Goal: Information Seeking & Learning: Learn about a topic

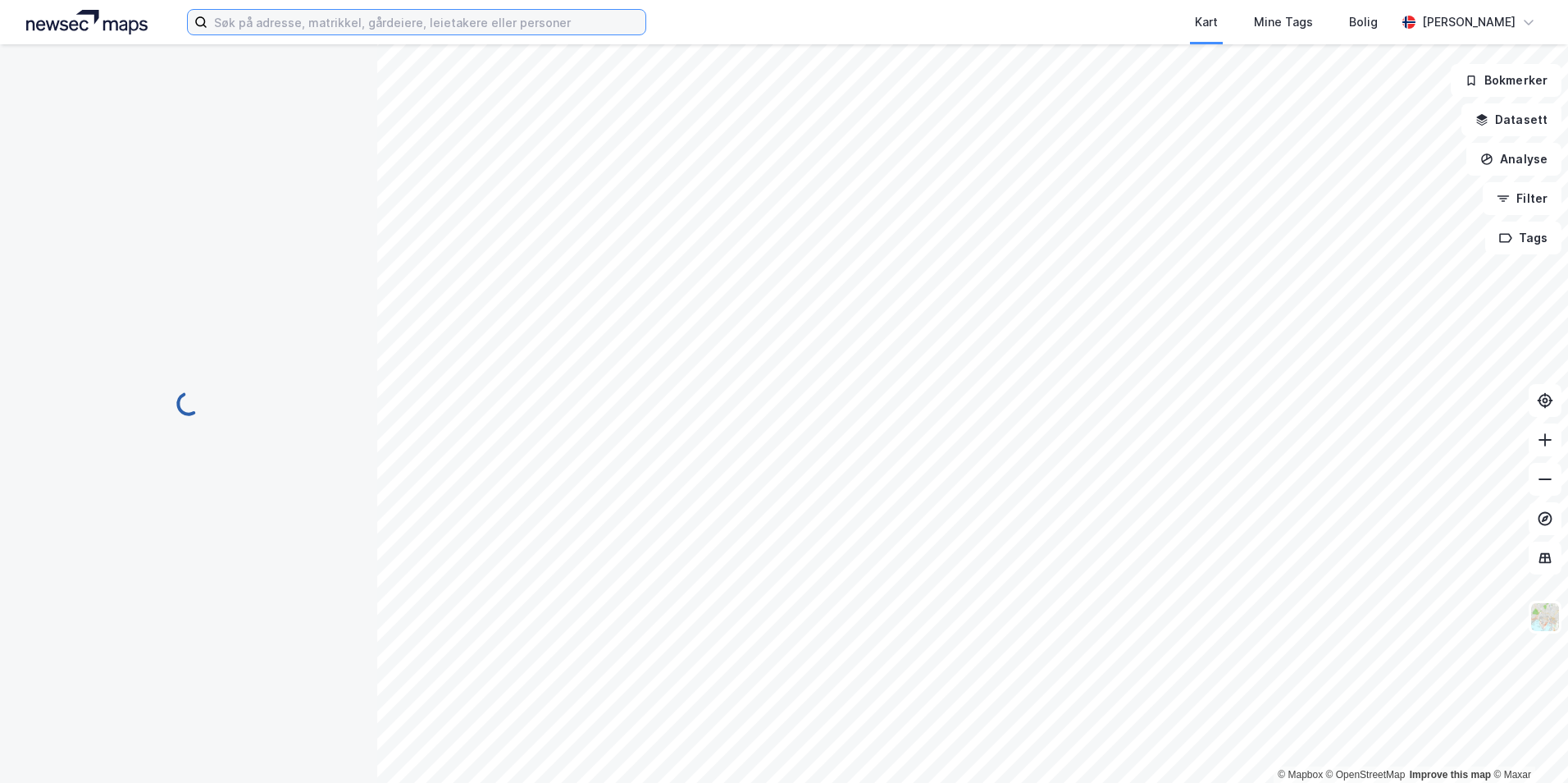
click at [291, 25] on input at bounding box center [426, 22] width 438 height 25
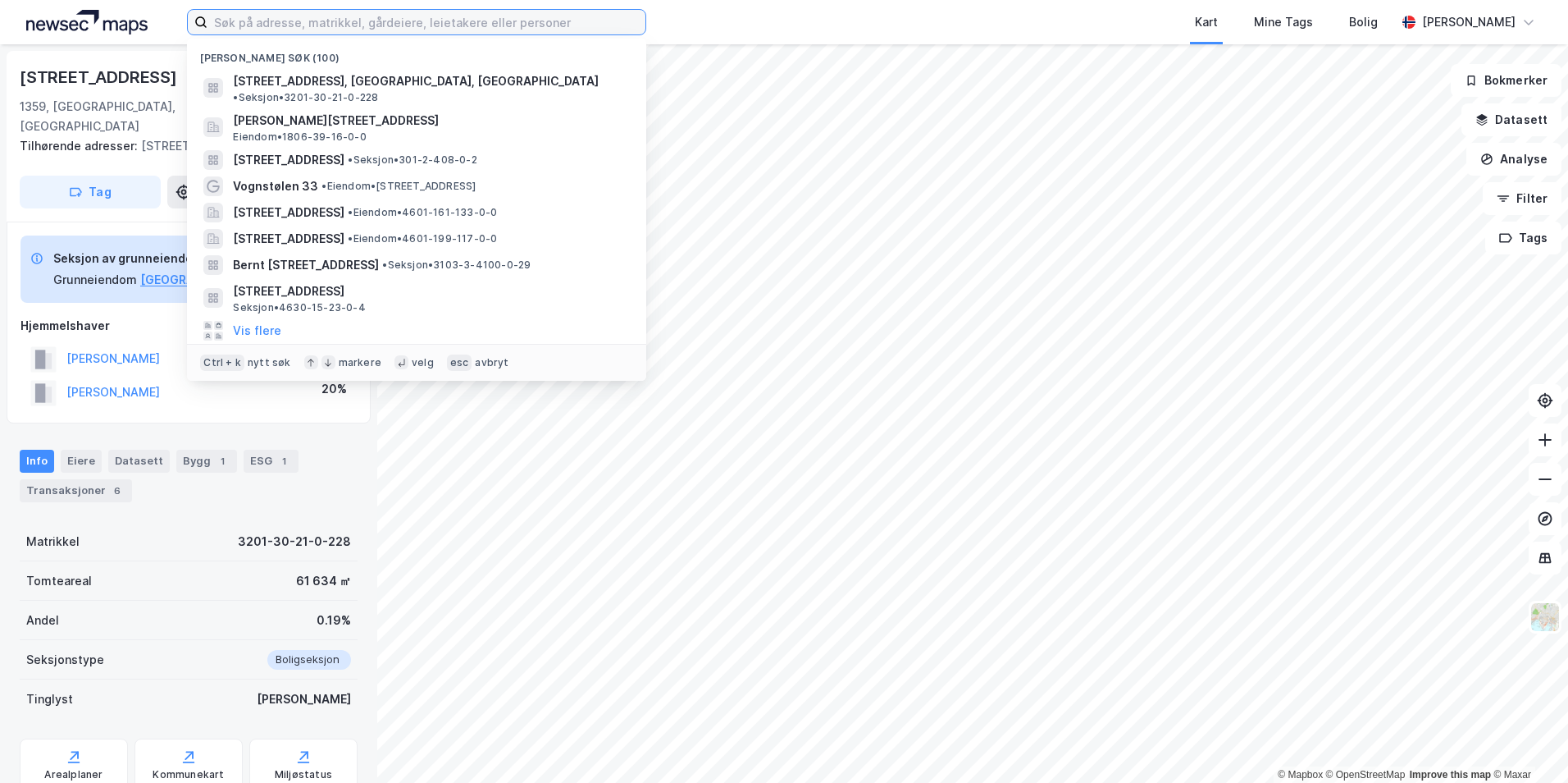
paste input "301-212/4/0/0"
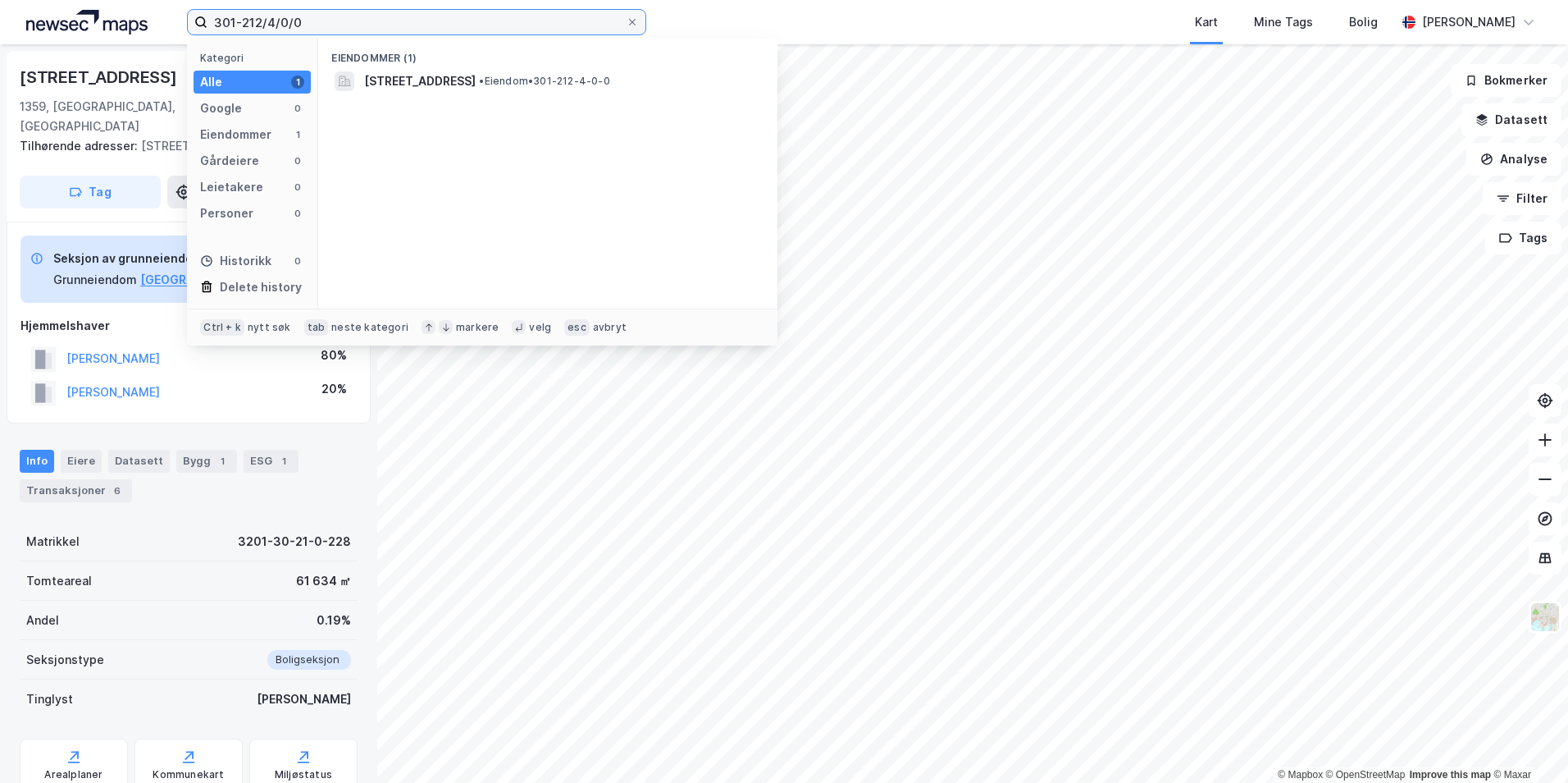
type input "301-212/4/0/0"
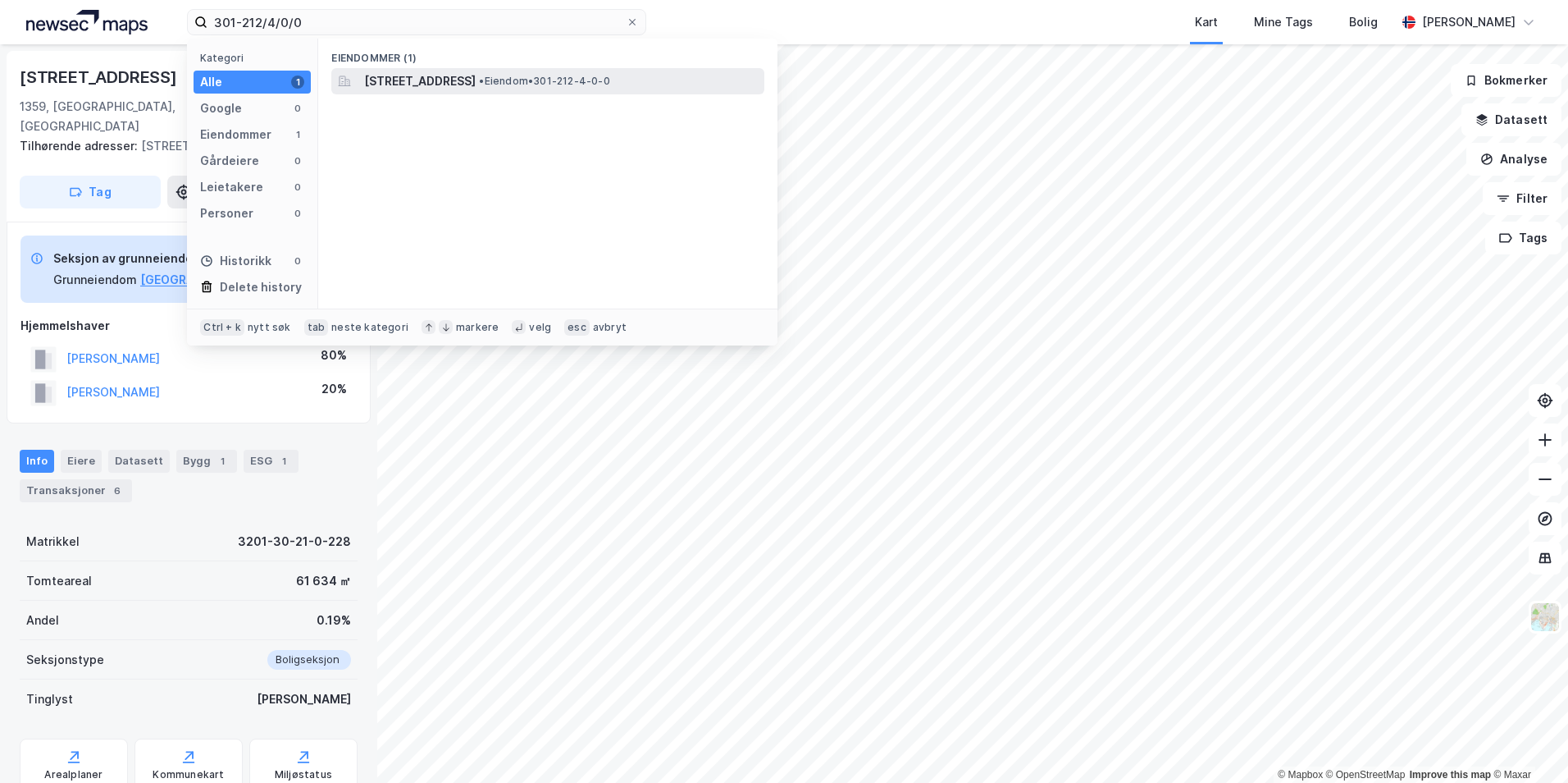
click at [460, 82] on span "[STREET_ADDRESS]" at bounding box center [419, 81] width 112 height 20
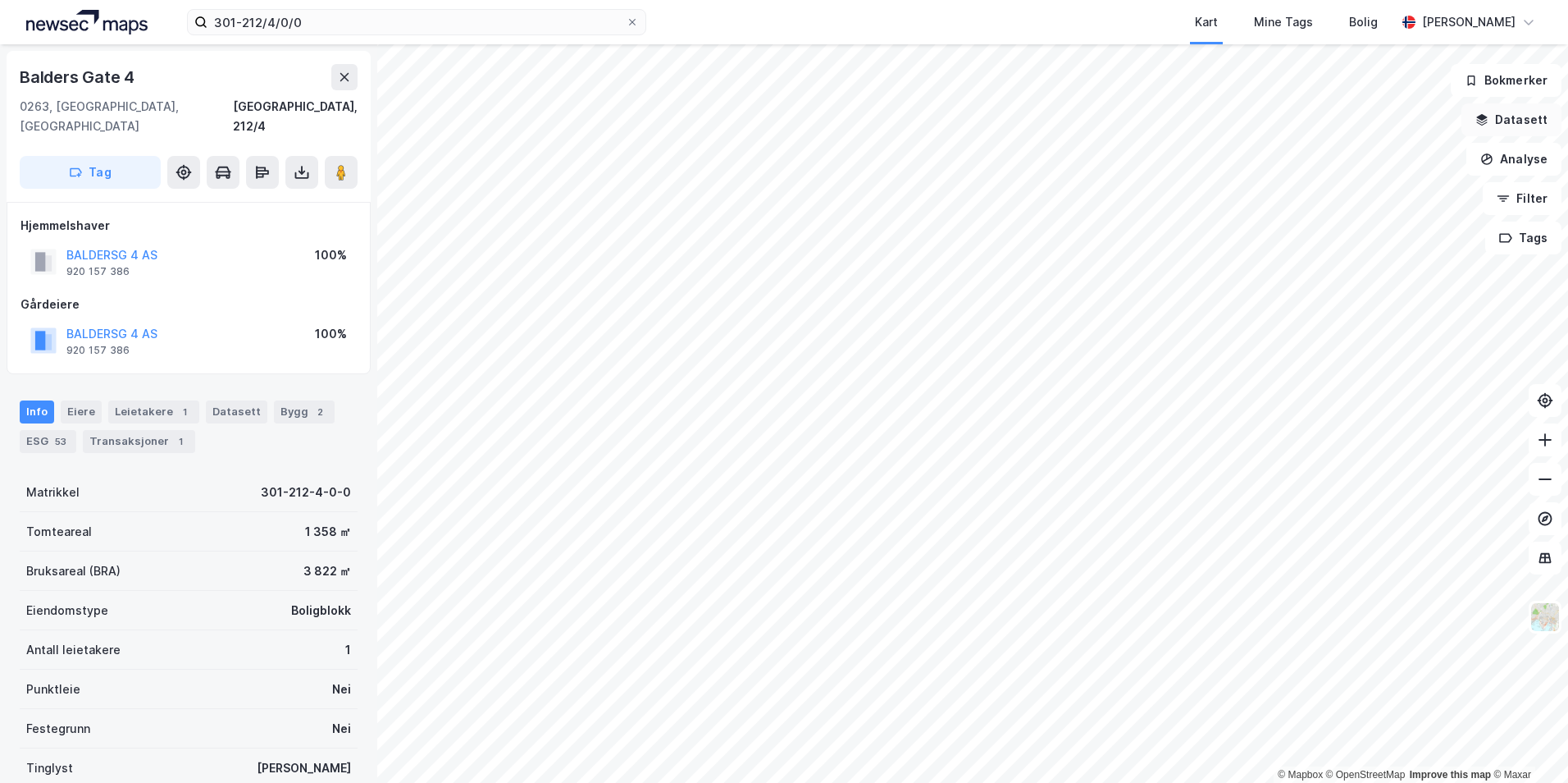
click at [1500, 116] on button "Datasett" at bounding box center [1511, 120] width 100 height 33
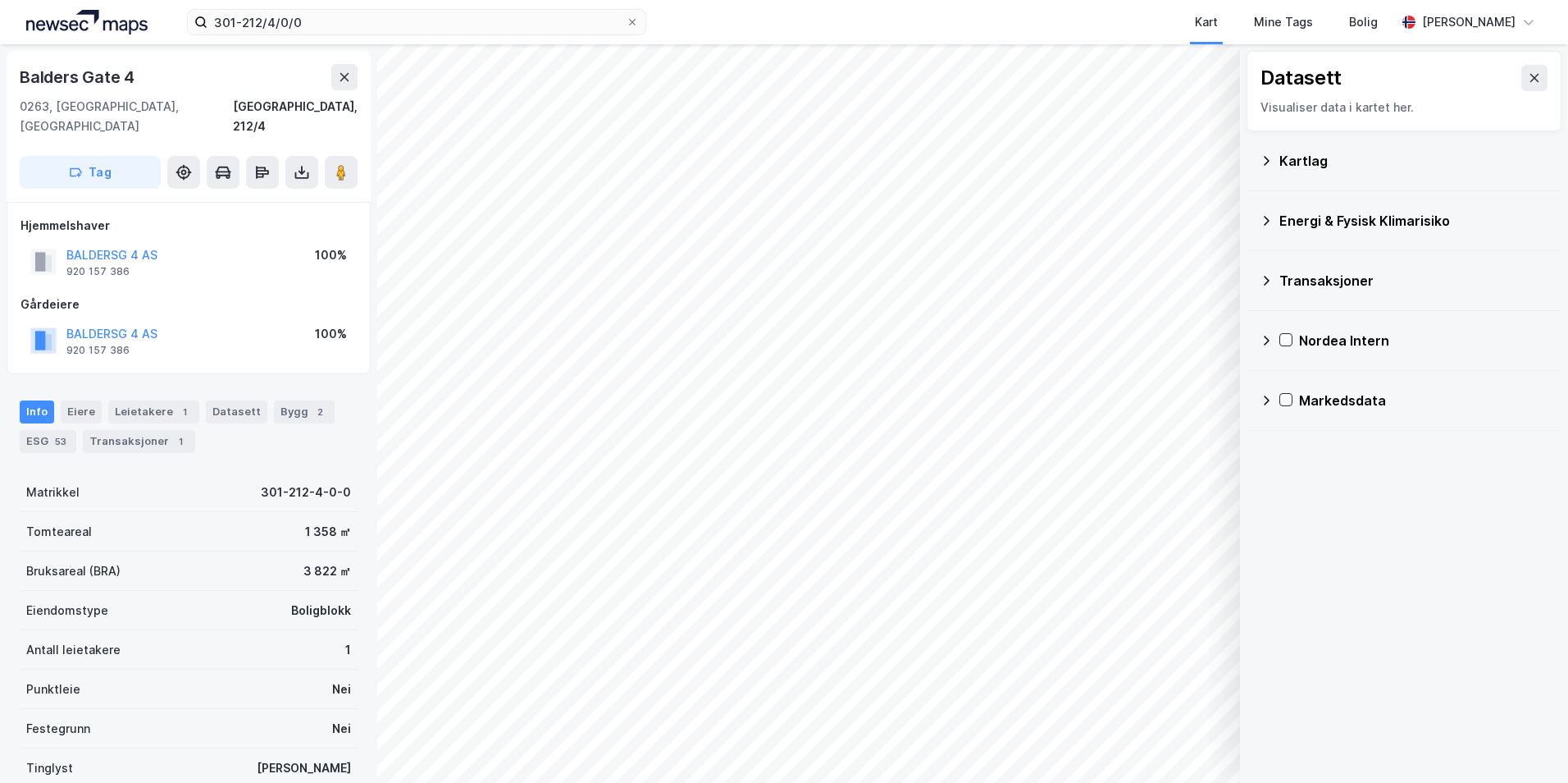
click at [1269, 160] on icon at bounding box center [1266, 161] width 13 height 13
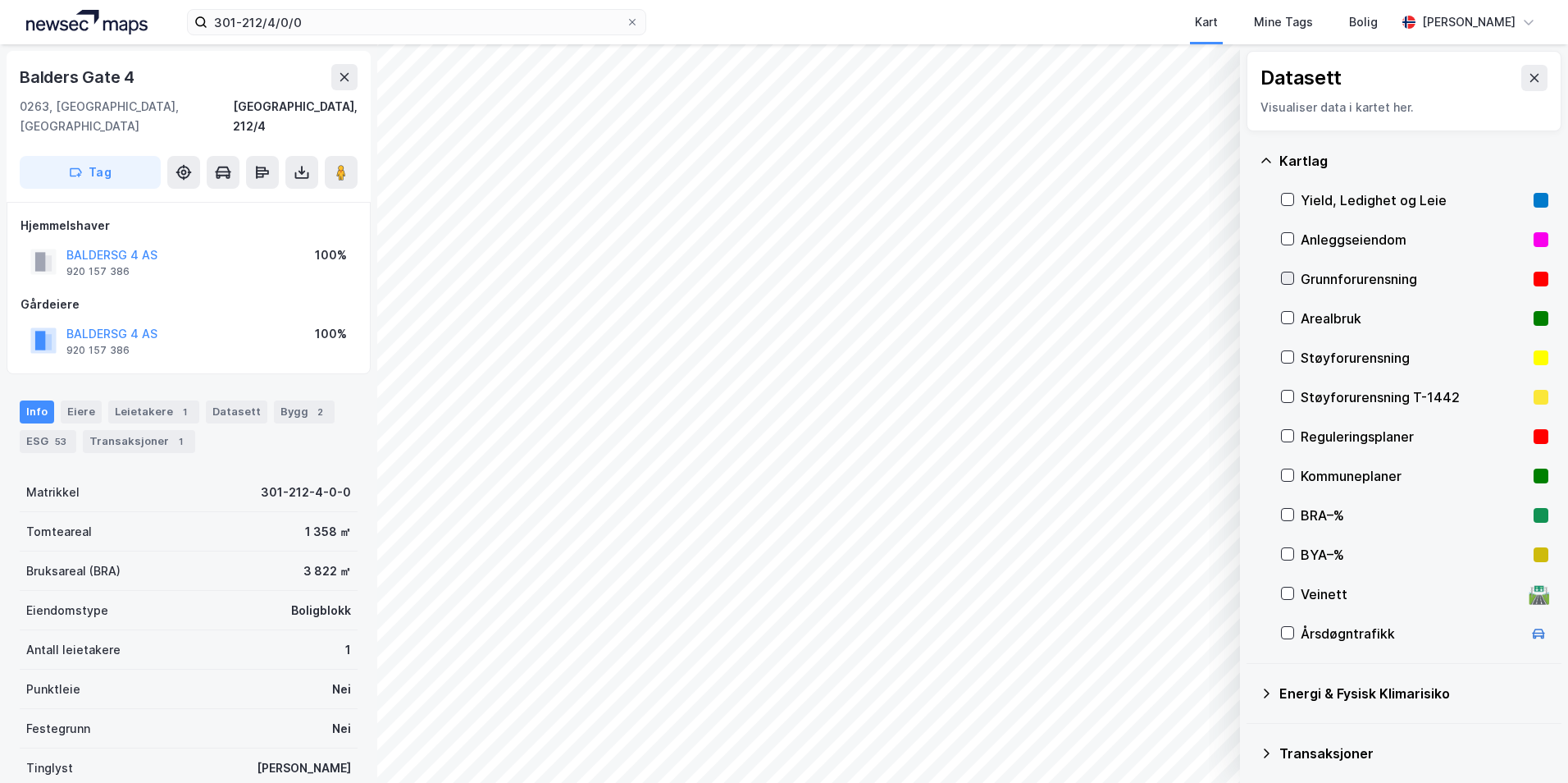
click at [1284, 280] on icon at bounding box center [1287, 278] width 11 height 11
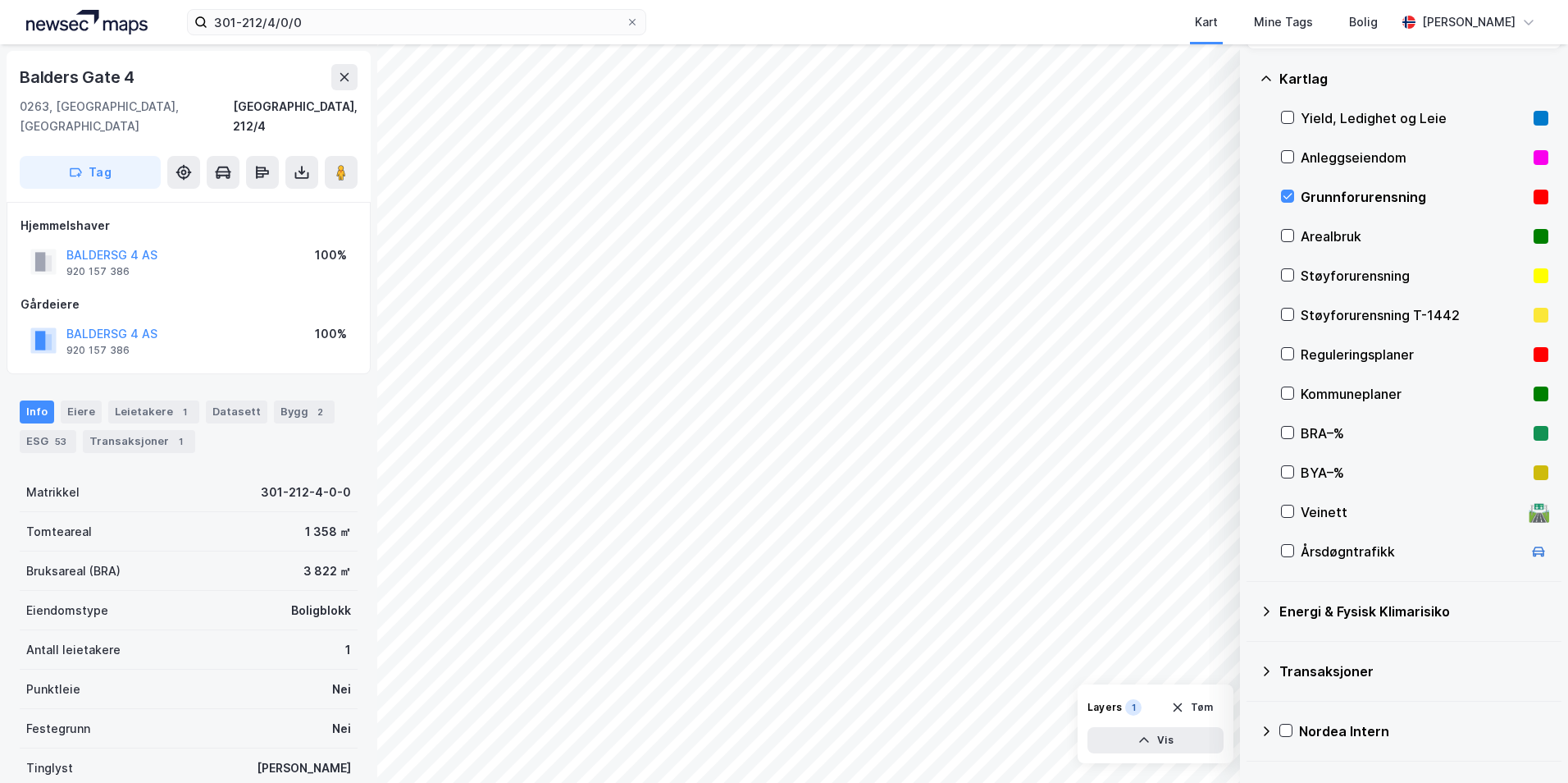
click at [1269, 608] on icon at bounding box center [1266, 611] width 13 height 13
click at [1310, 647] on icon at bounding box center [1307, 650] width 11 height 11
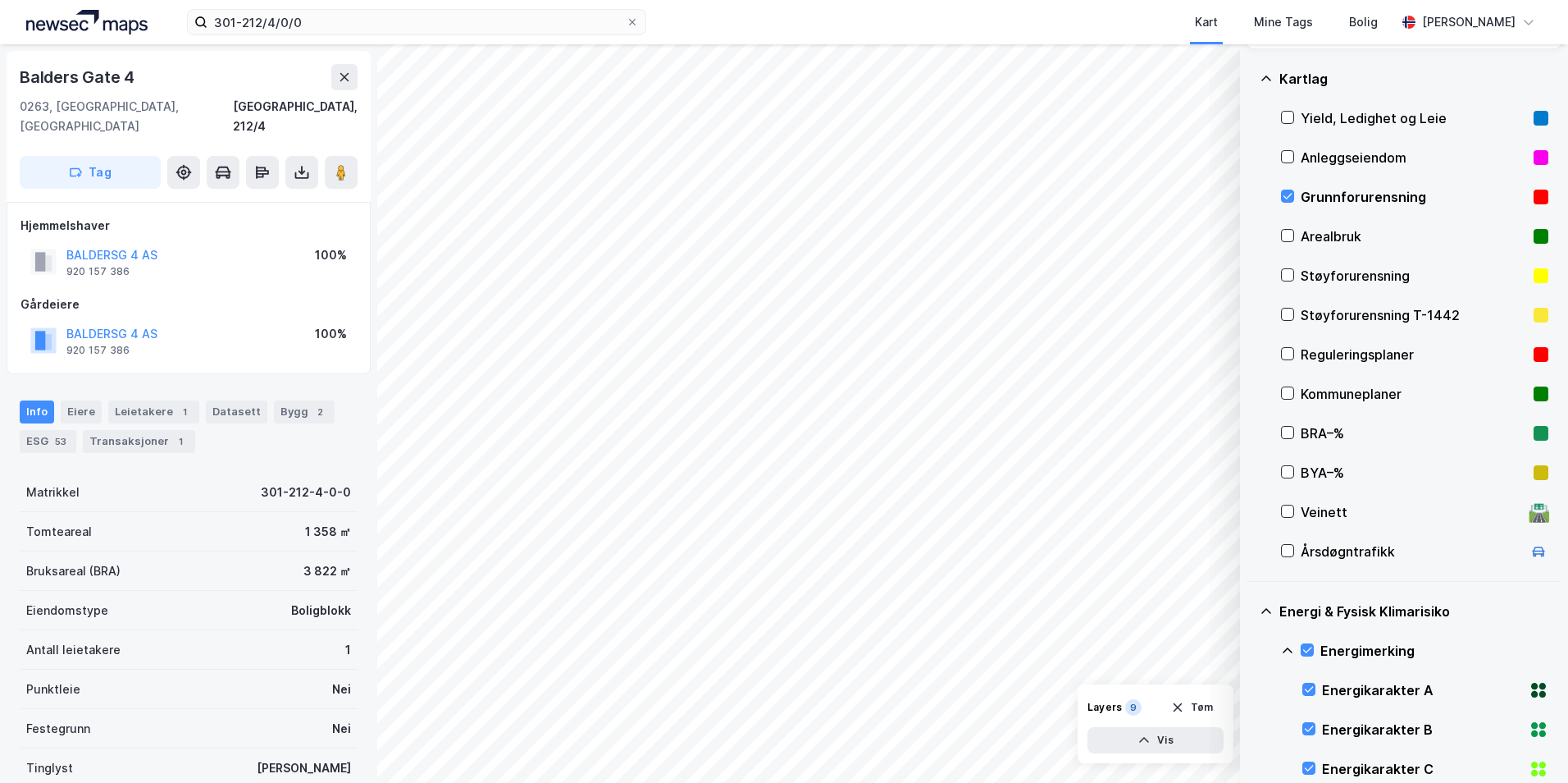
click at [1289, 645] on icon at bounding box center [1287, 651] width 13 height 13
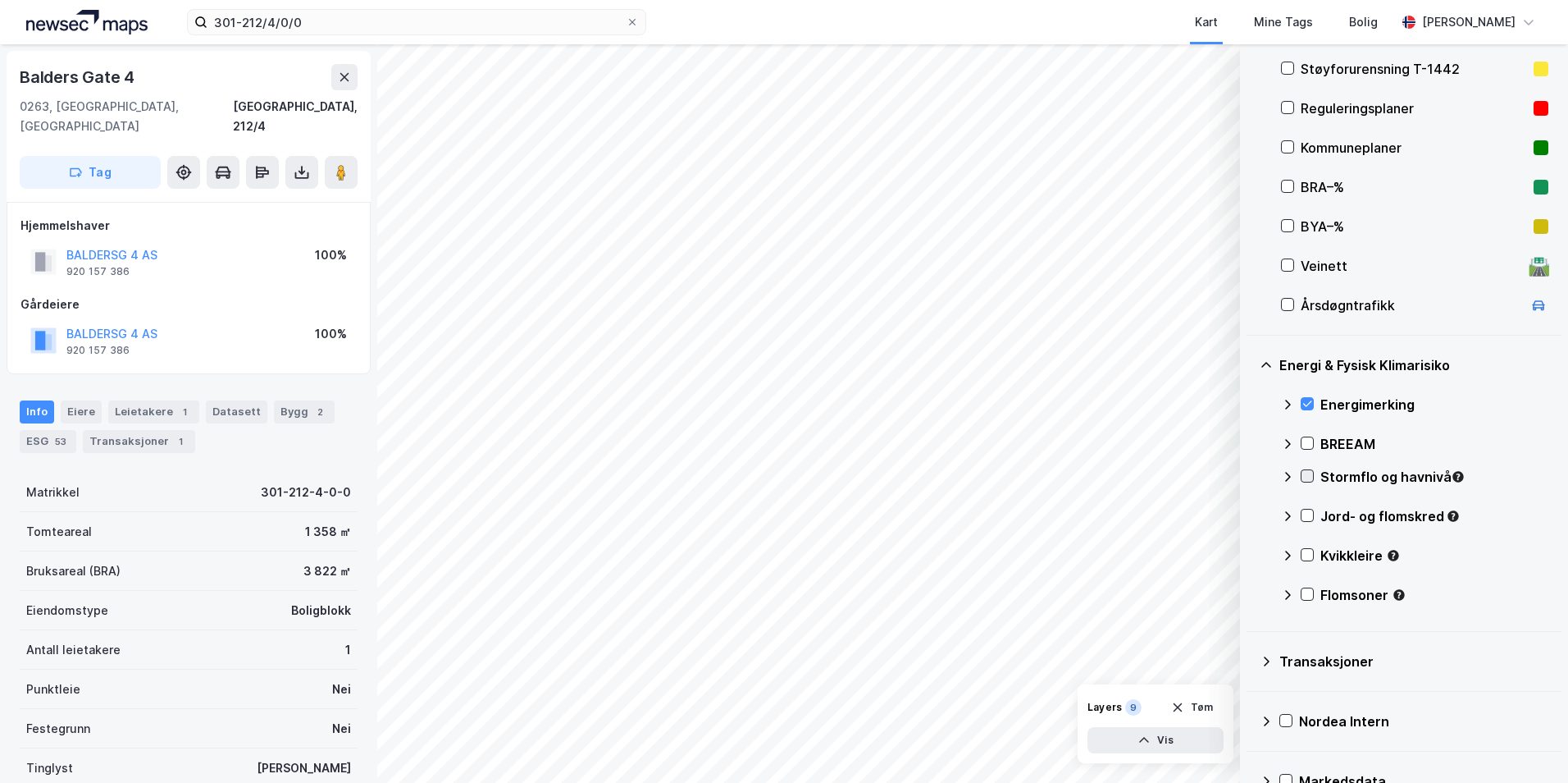
click at [1304, 478] on icon at bounding box center [1307, 476] width 11 height 11
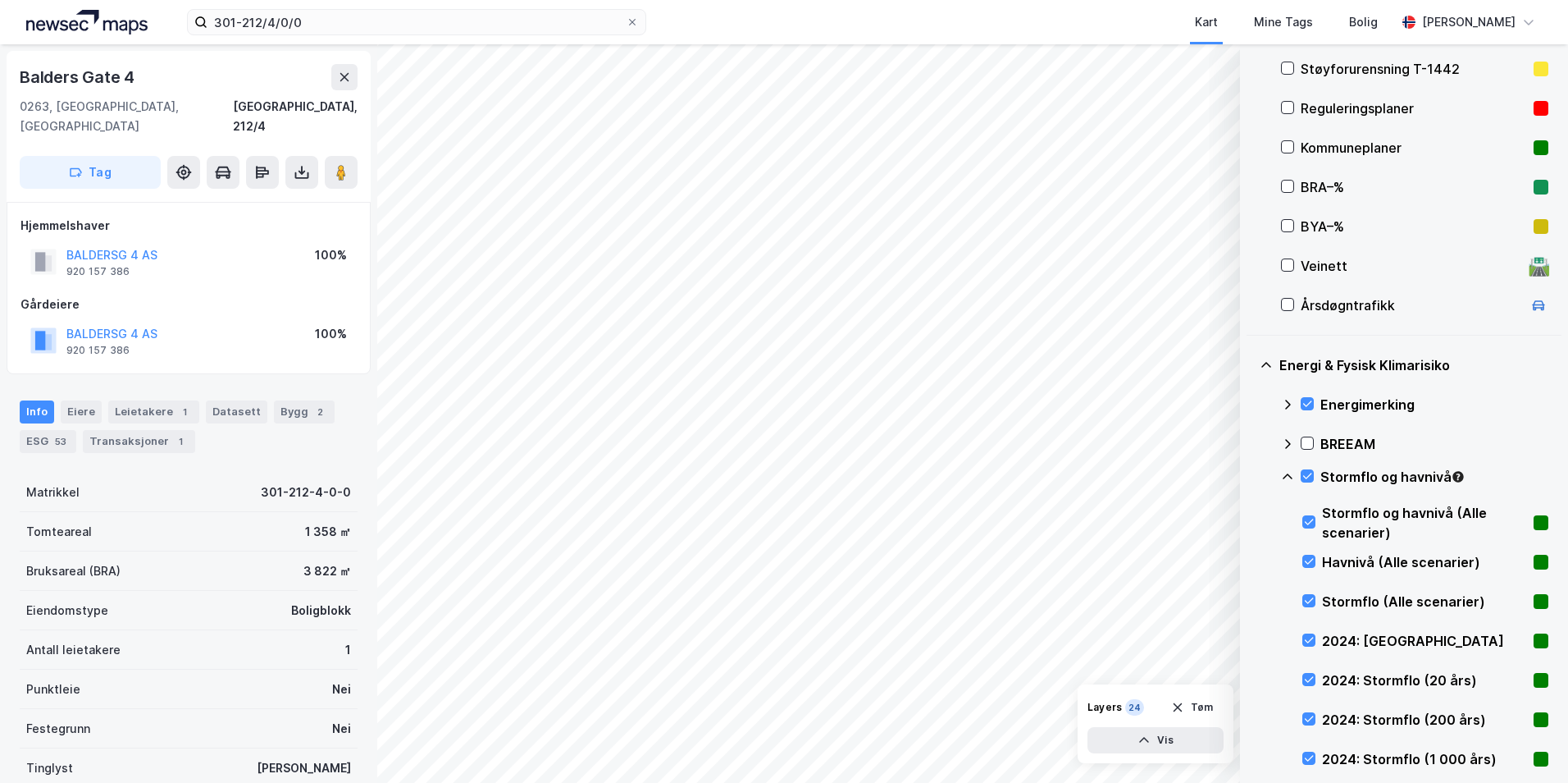
click at [1284, 476] on icon at bounding box center [1287, 476] width 10 height 6
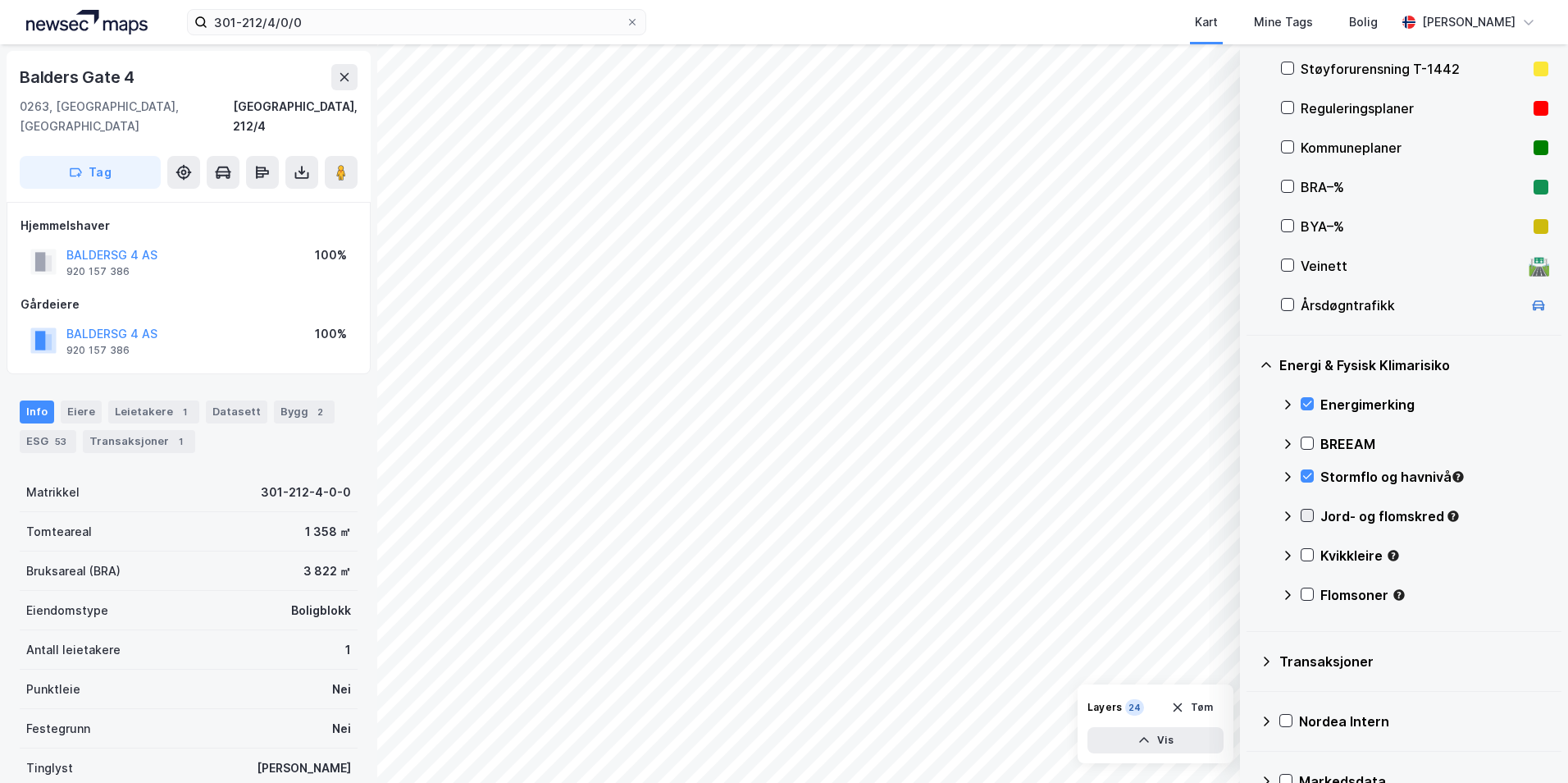
click at [1308, 515] on icon at bounding box center [1307, 515] width 11 height 11
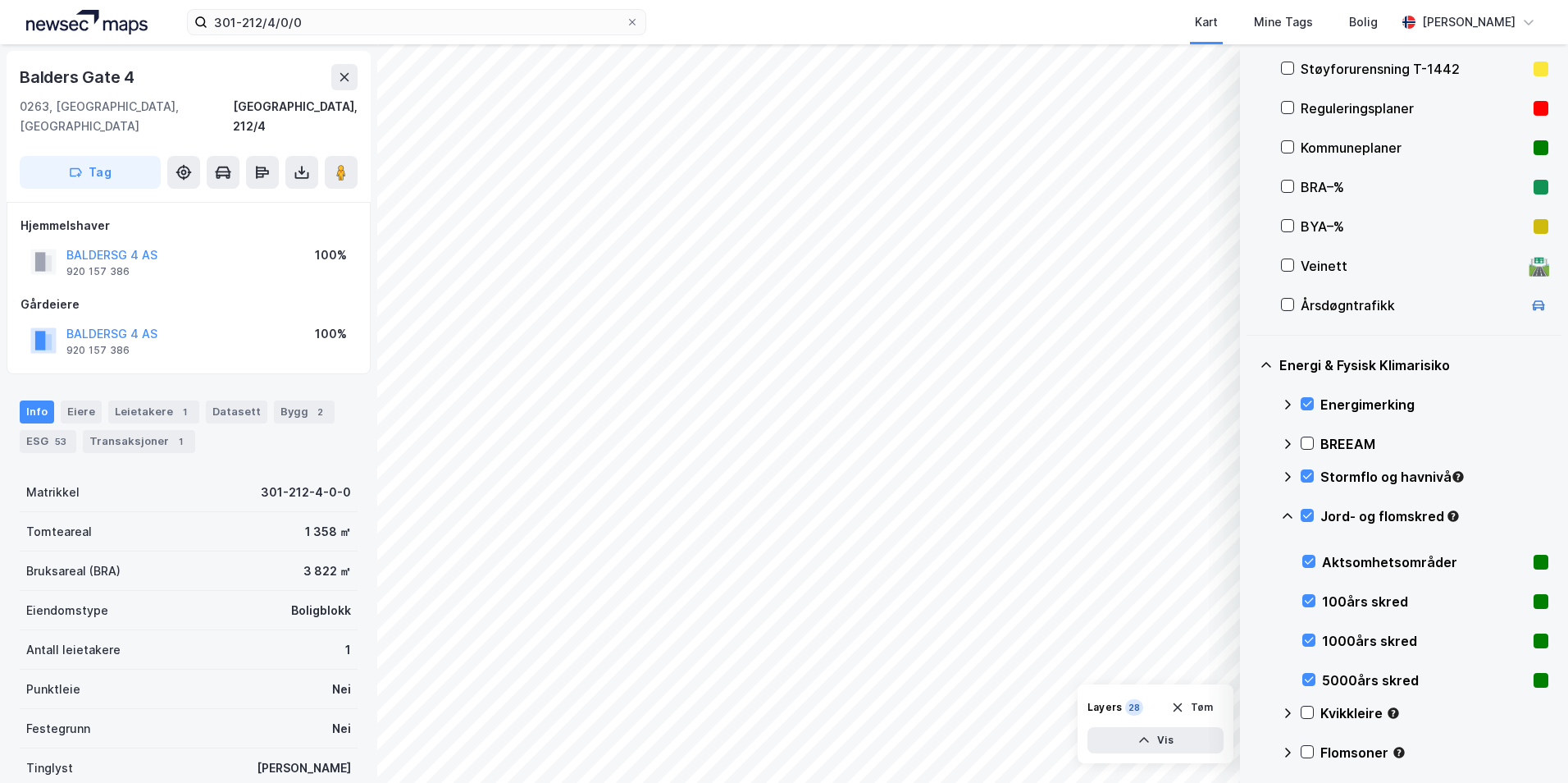
click at [1284, 514] on icon at bounding box center [1287, 516] width 13 height 13
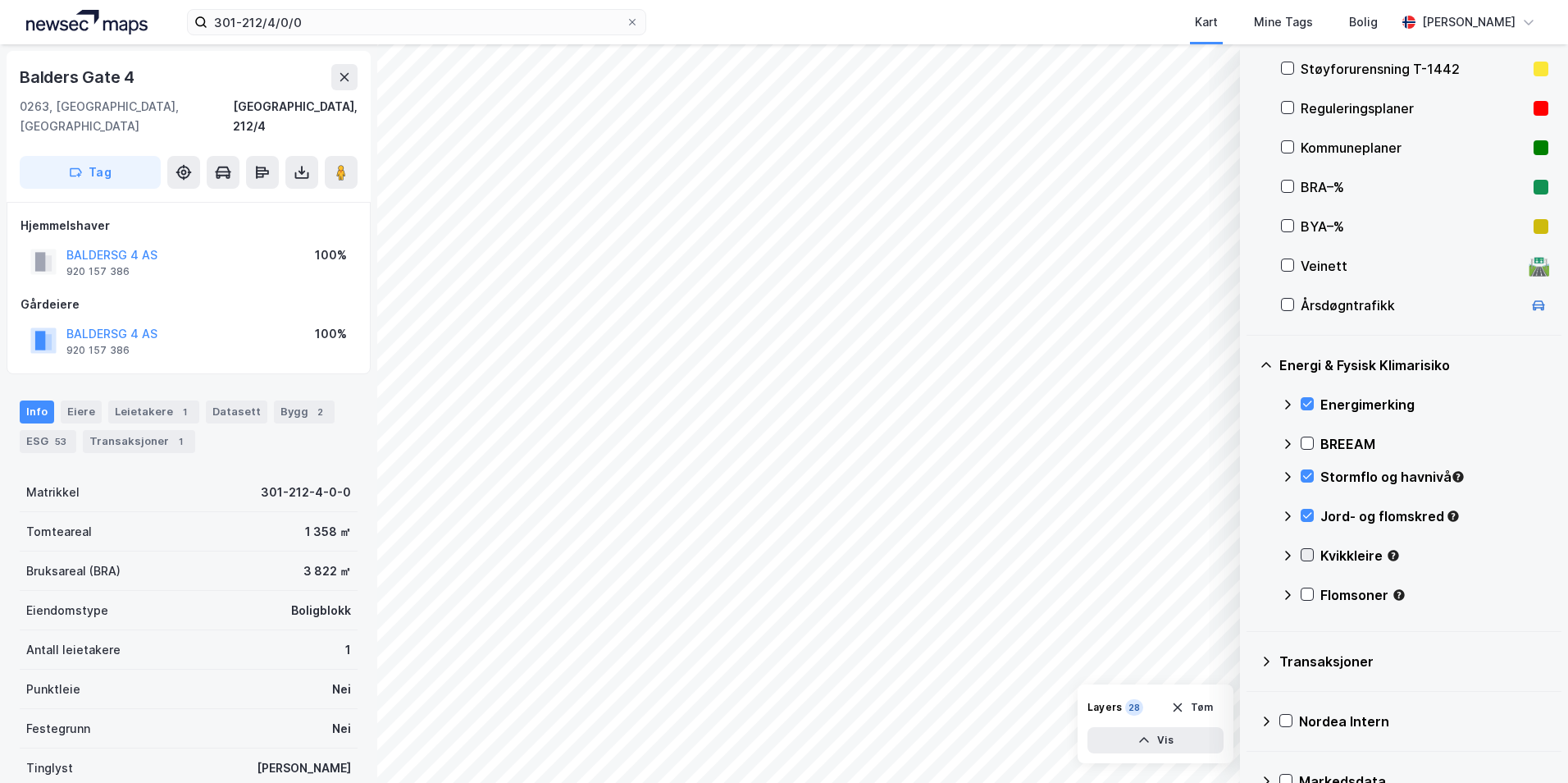
click at [1300, 555] on div at bounding box center [1307, 555] width 13 height 13
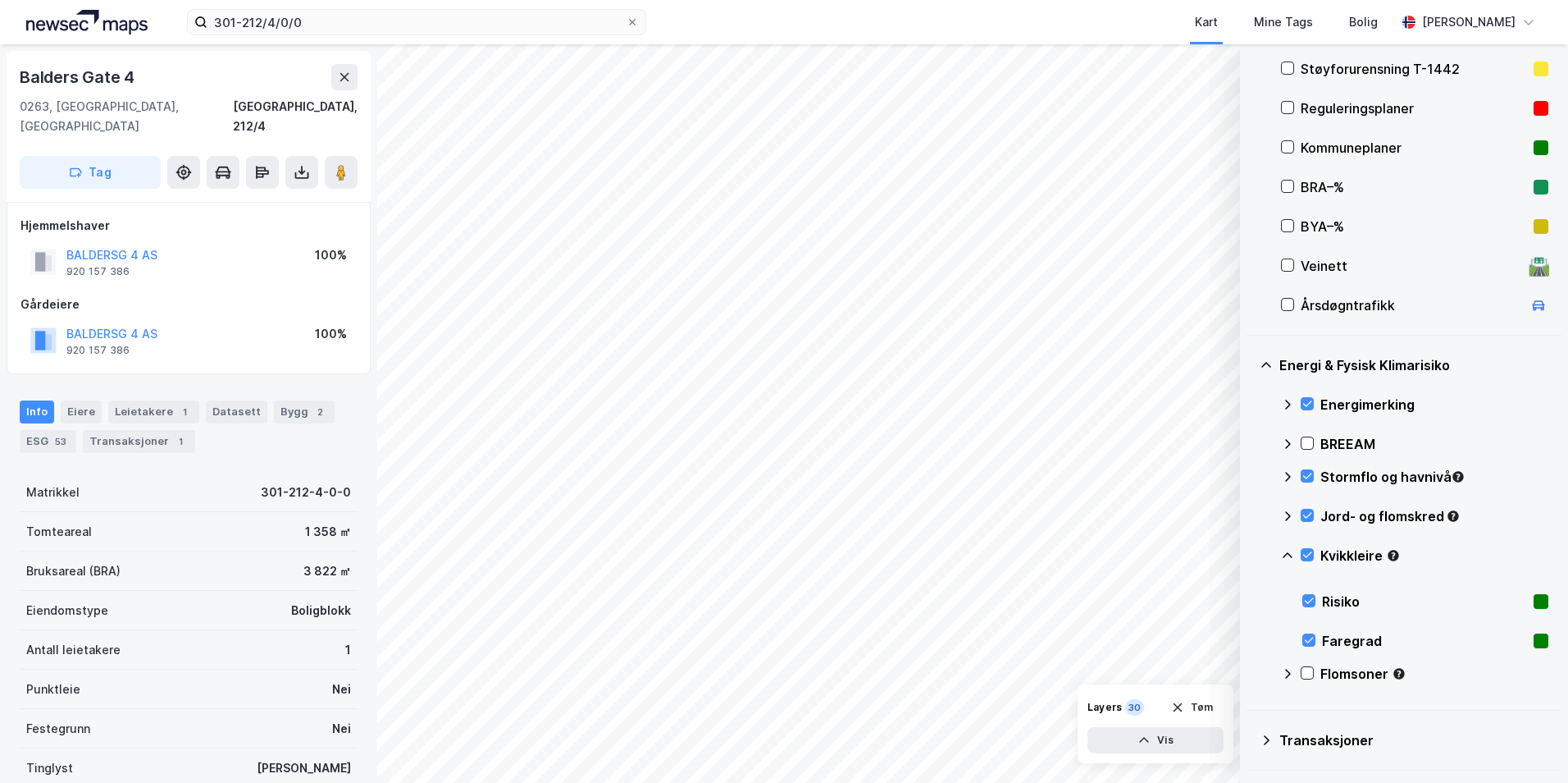
click at [1285, 554] on icon at bounding box center [1287, 555] width 10 height 6
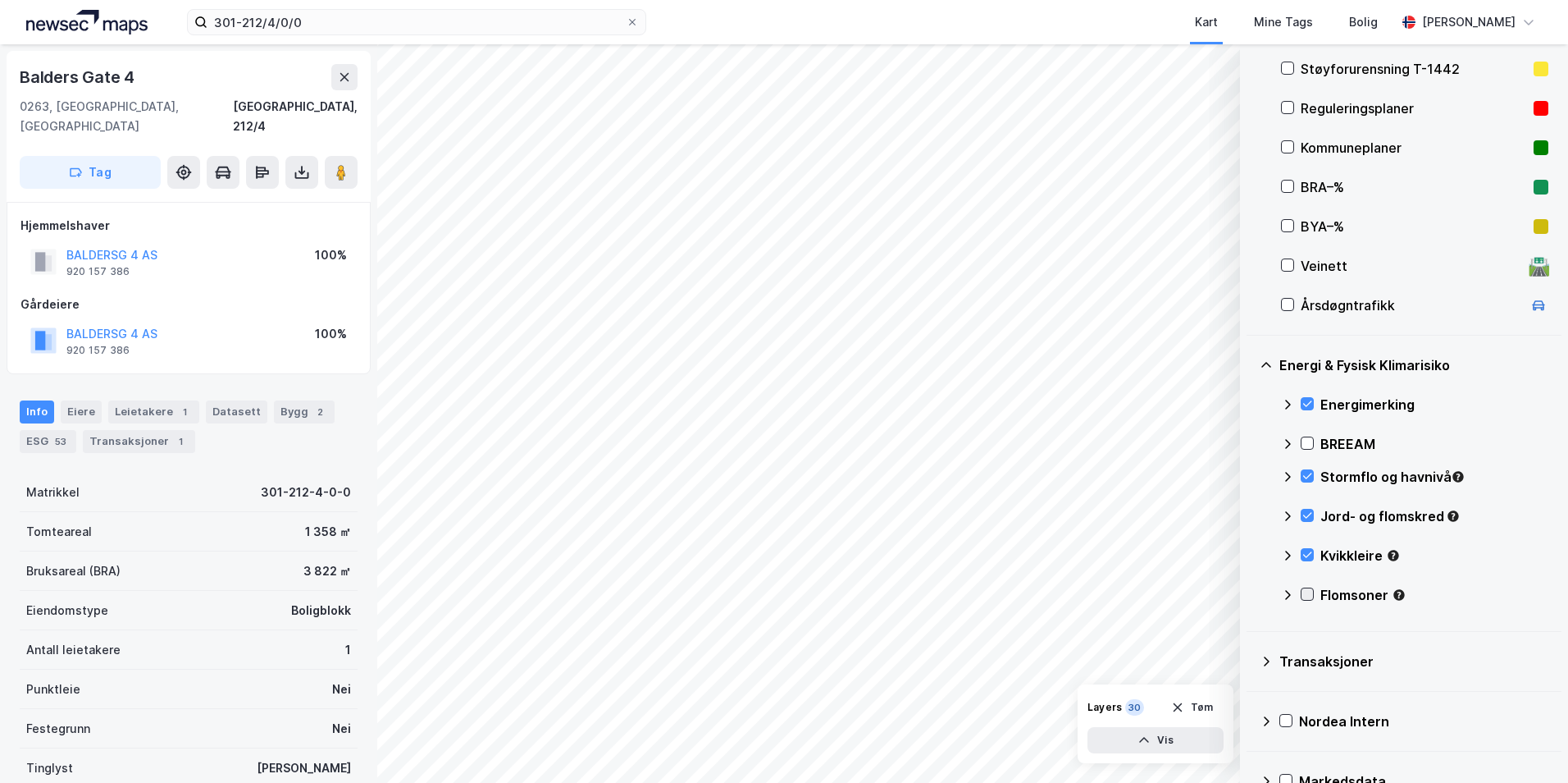
click at [1308, 592] on icon at bounding box center [1307, 594] width 11 height 11
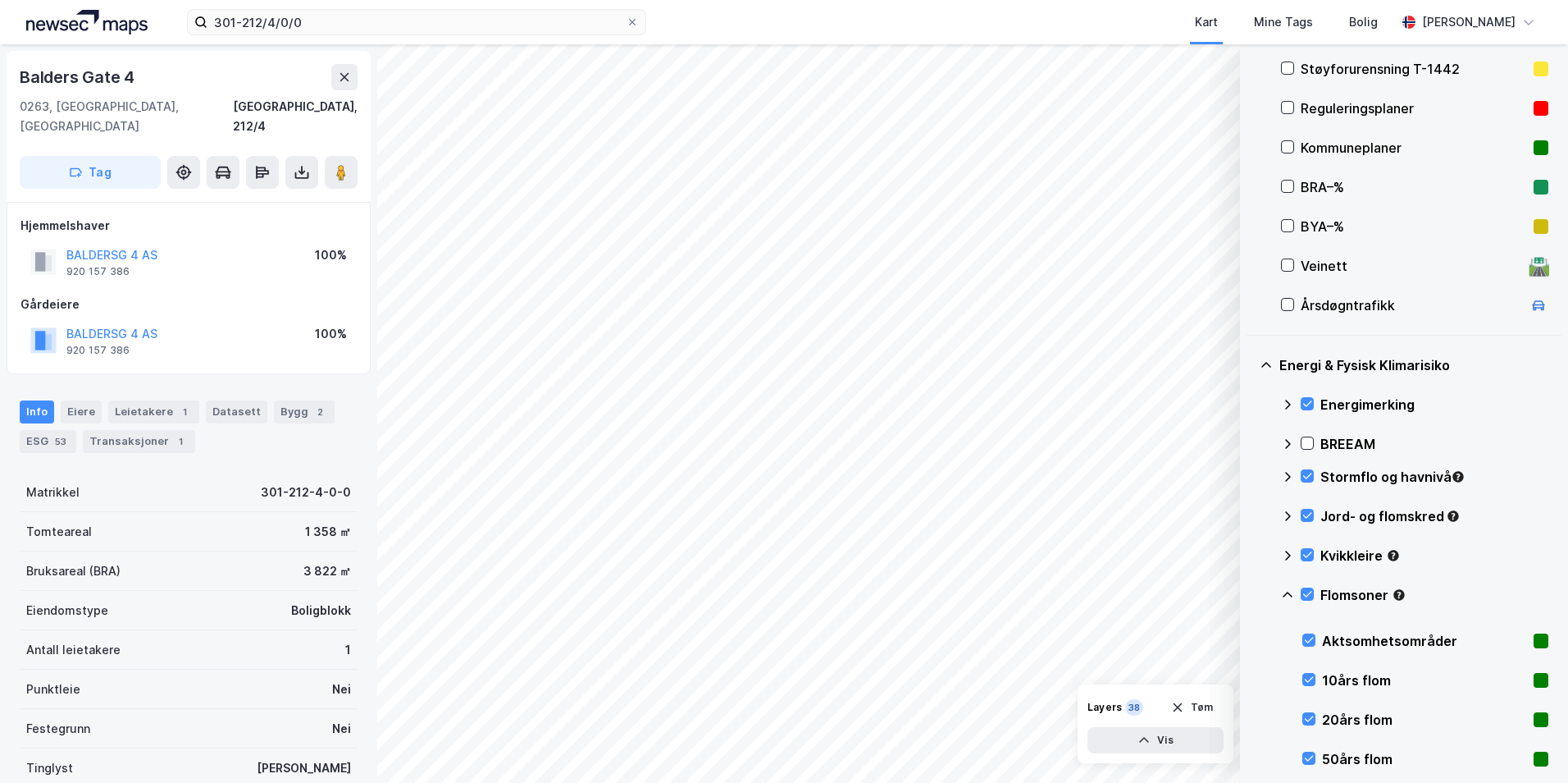
click at [1290, 594] on icon at bounding box center [1287, 595] width 13 height 13
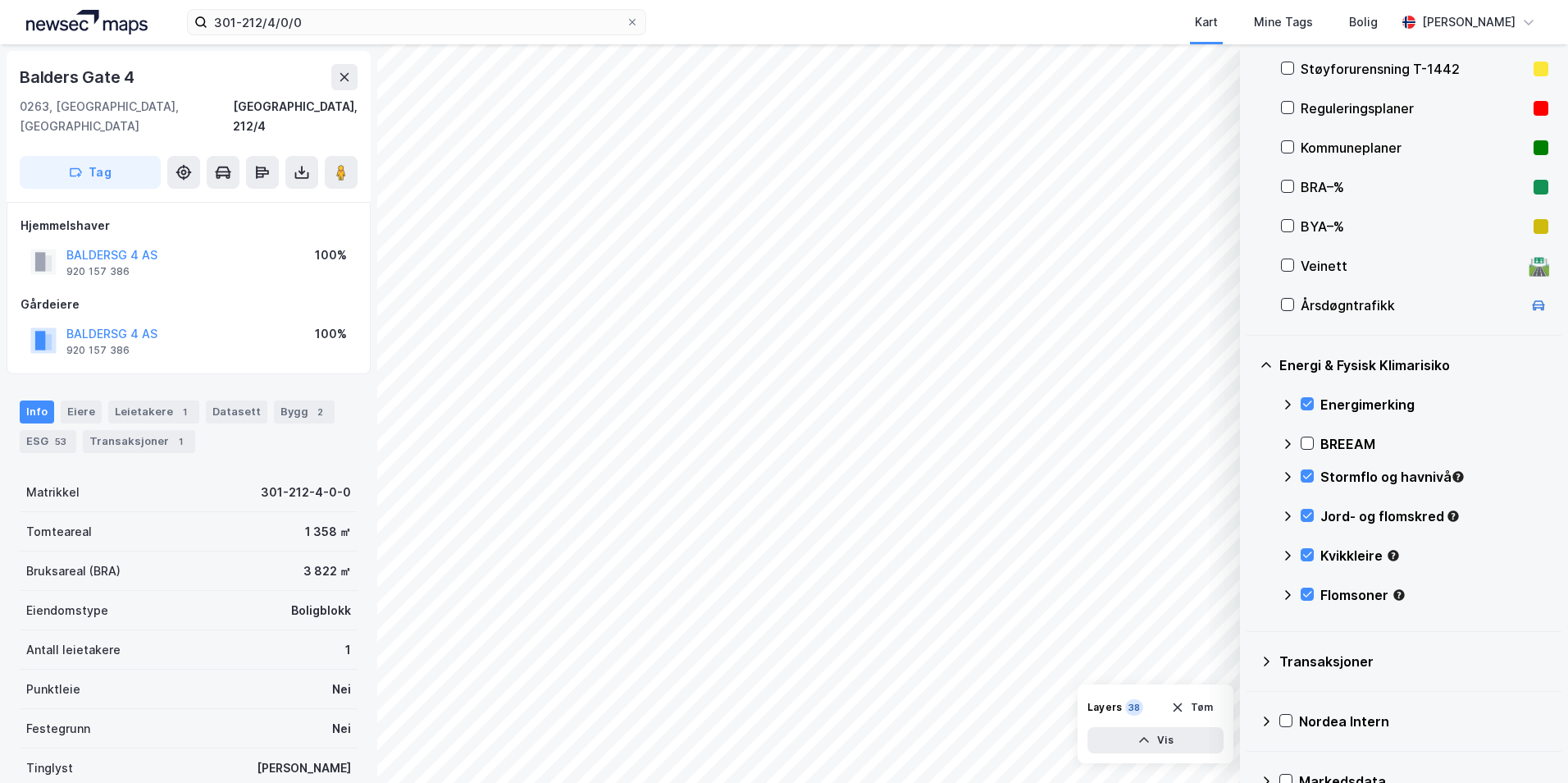
scroll to position [164, 0]
